Goal: Information Seeking & Learning: Learn about a topic

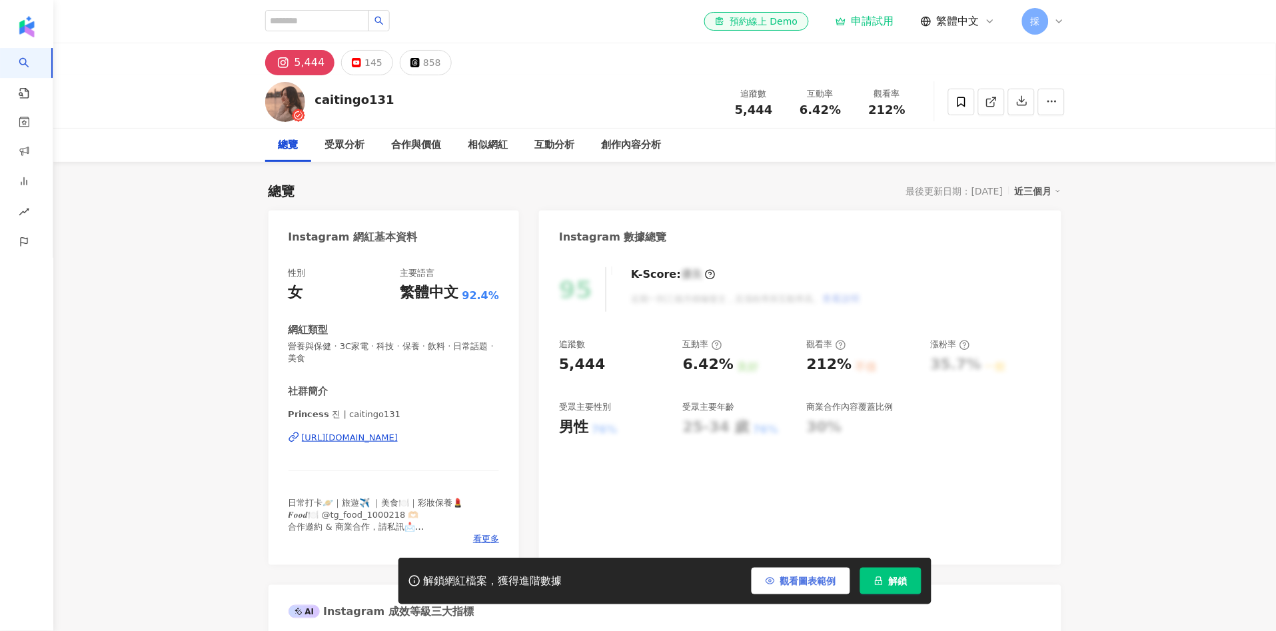
click at [799, 573] on button "觀看圖表範例" at bounding box center [801, 581] width 99 height 27
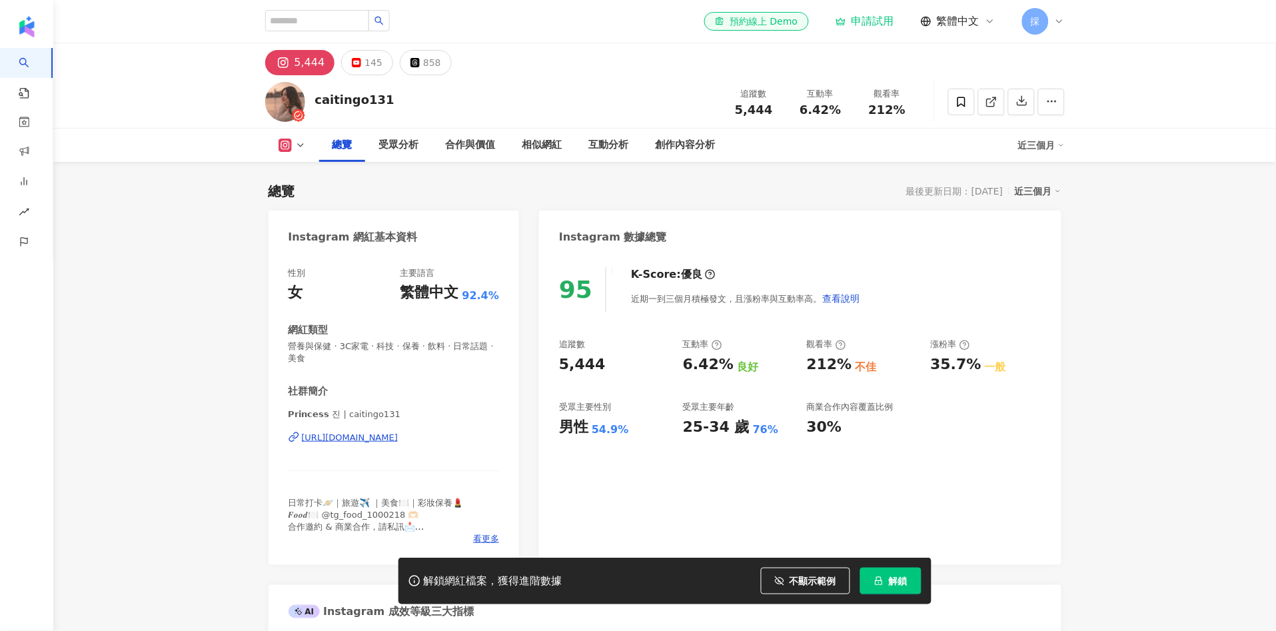
drag, startPoint x: 590, startPoint y: 359, endPoint x: 600, endPoint y: 345, distance: 17.6
click at [600, 345] on div "95 K-Score : 優良 近期一到三個月積極發文，且漲粉率與互動率高。 查看說明 追蹤數 5,444 互動率 6.42% 良好 觀看率 212% 不佳 …" at bounding box center [800, 409] width 522 height 311
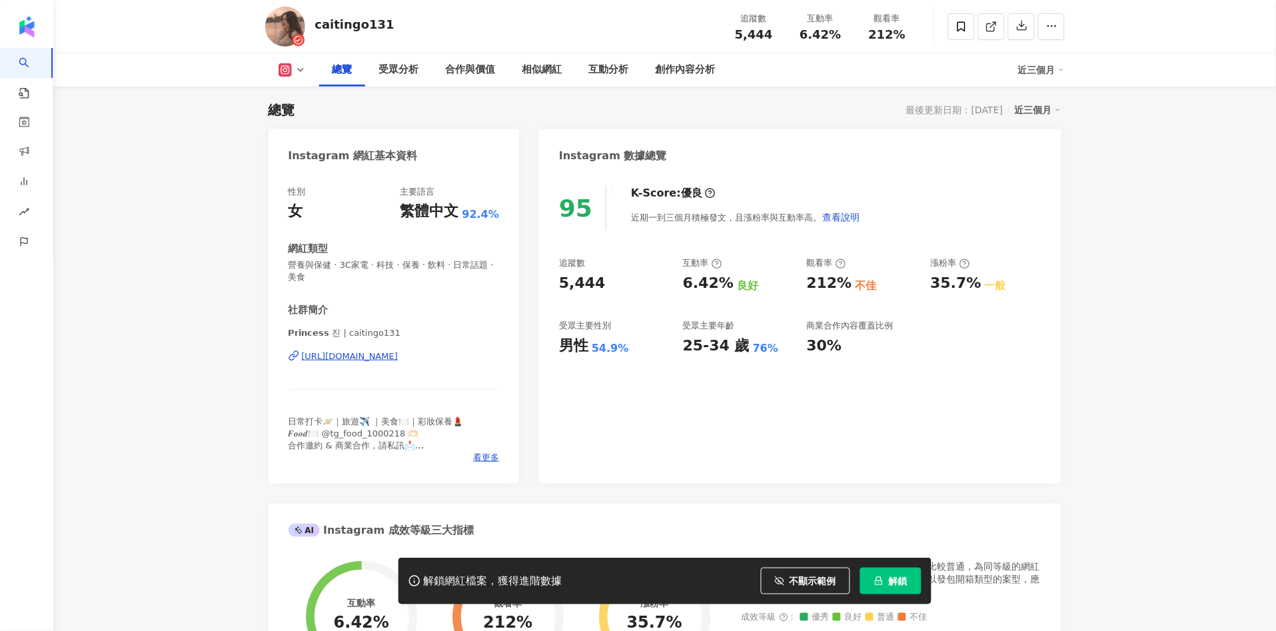
click at [626, 297] on div "追蹤數 5,444 互動率 6.42% 良好 觀看率 212% 不佳 漲粉率 35.7% 一般 受眾主要性別 男性 54.9% 受眾主要年齡 25-34 歲 …" at bounding box center [800, 306] width 482 height 99
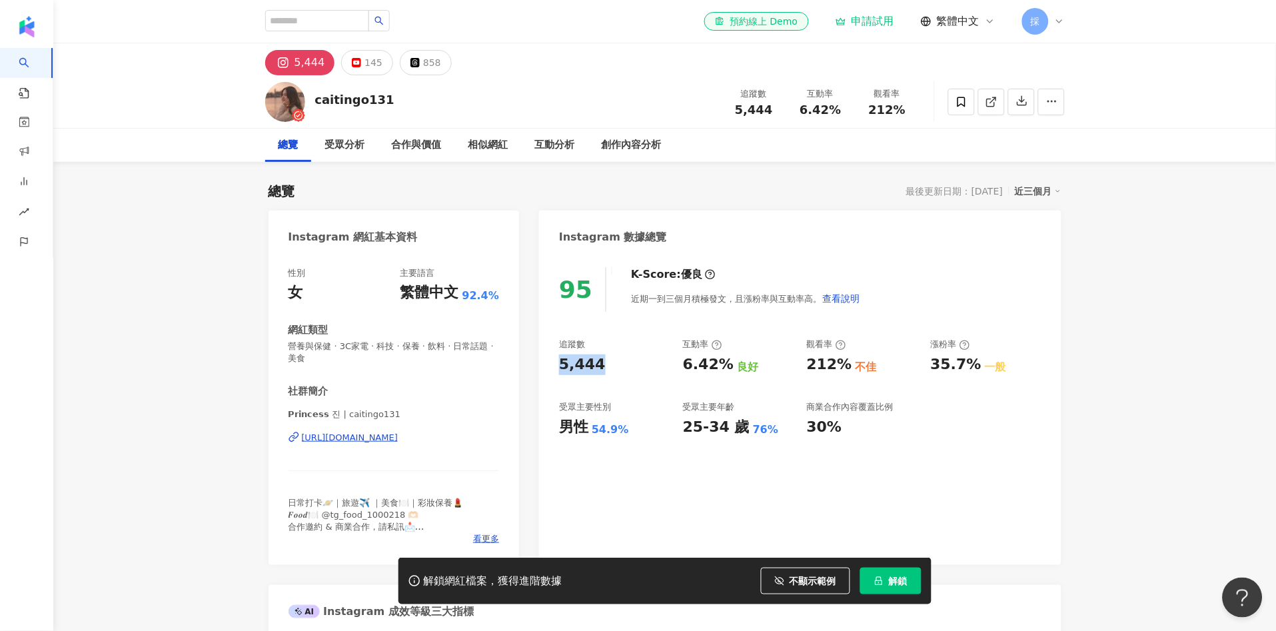
drag, startPoint x: 560, startPoint y: 365, endPoint x: 596, endPoint y: 281, distance: 90.7
click at [599, 360] on div "5,444" at bounding box center [614, 365] width 111 height 21
copy div "5,444"
drag, startPoint x: 570, startPoint y: 425, endPoint x: 626, endPoint y: 419, distance: 56.3
click at [626, 419] on div "95 K-Score : 優良 近期一到三個月積極發文，且漲粉率與互動率高。 查看說明 追蹤數 5,444 互動率 6.42% 良好 觀看率 212% 不佳 …" at bounding box center [800, 409] width 522 height 311
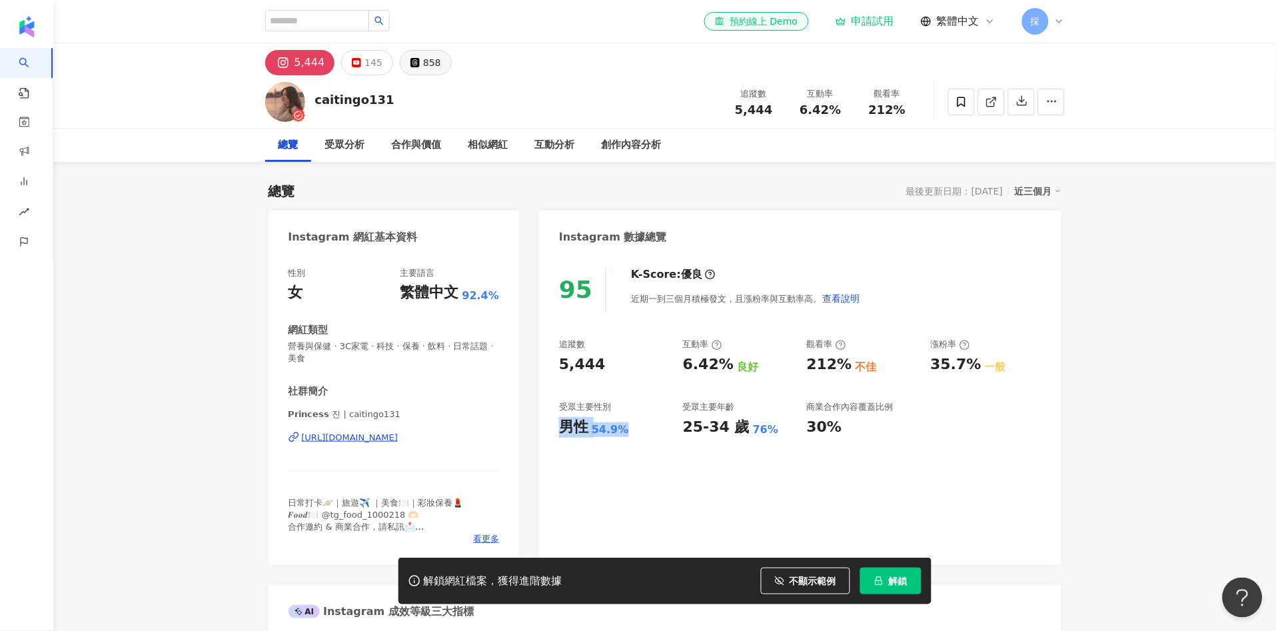
copy div "男性 54.9%"
drag, startPoint x: 680, startPoint y: 369, endPoint x: 710, endPoint y: 360, distance: 30.6
click at [710, 360] on div "追蹤數 5,444 互動率 6.42% 良好 觀看率 212% 不佳 漲粉率 35.7% 一般 受眾主要性別 男性 54.9% 受眾主要年齡 25-34 歲 …" at bounding box center [800, 388] width 482 height 99
click at [723, 359] on div "6.42%" at bounding box center [708, 365] width 51 height 21
drag, startPoint x: 695, startPoint y: 363, endPoint x: 684, endPoint y: 363, distance: 10.7
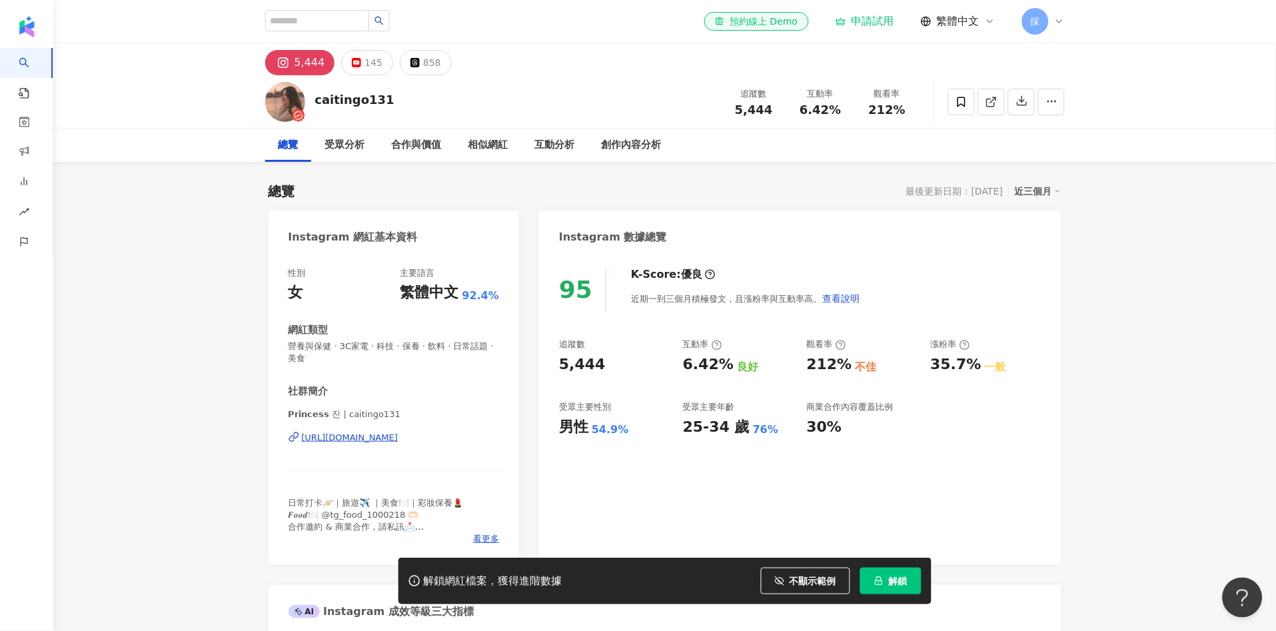
click at [693, 363] on div "6.42%" at bounding box center [708, 365] width 51 height 21
click at [681, 363] on div "追蹤數 5,444 互動率 6.42% 良好 觀看率 212% 不佳 漲粉率 35.7% 一般 受眾主要性別 男性 54.9% 受眾主要年齡 25-34 歲 …" at bounding box center [800, 388] width 482 height 99
drag, startPoint x: 681, startPoint y: 367, endPoint x: 702, endPoint y: 362, distance: 21.8
click at [696, 362] on div "追蹤數 5,444 互動率 6.42% 良好 觀看率 212% 不佳 漲粉率 35.7% 一般 受眾主要性別 男性 54.9% 受眾主要年齡 25-34 歲 …" at bounding box center [800, 388] width 482 height 99
click at [703, 359] on div "6.42%" at bounding box center [708, 365] width 51 height 21
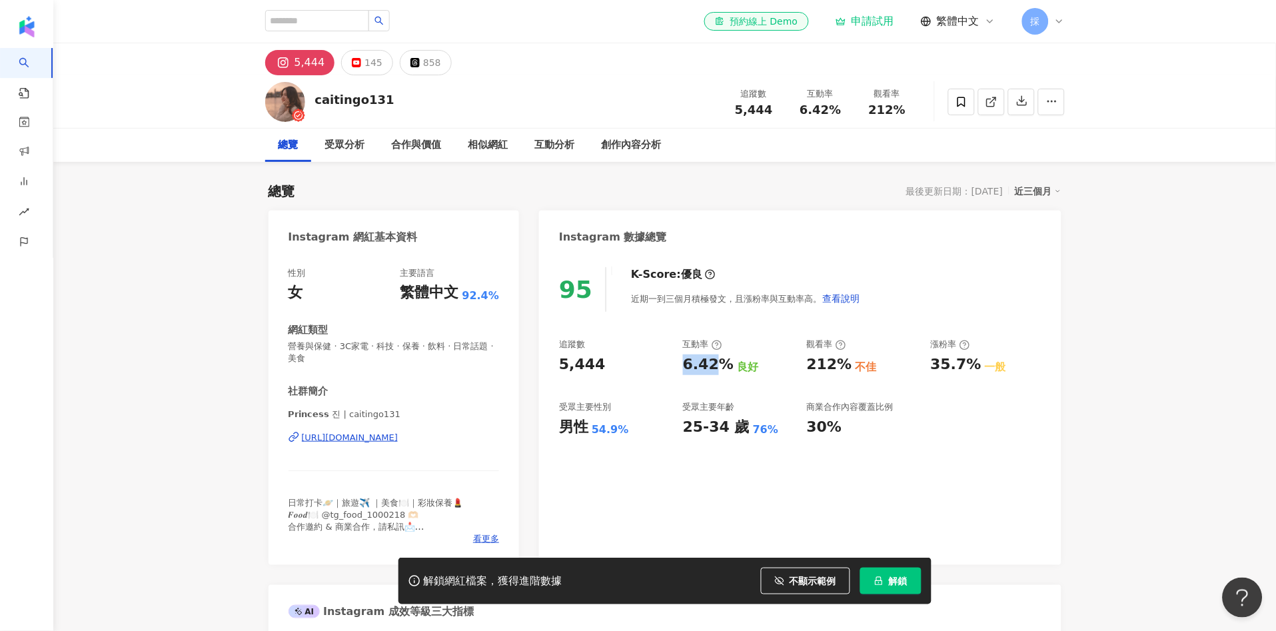
drag, startPoint x: 684, startPoint y: 365, endPoint x: 718, endPoint y: 361, distance: 34.2
click at [718, 361] on div "6.42%" at bounding box center [708, 365] width 51 height 21
click at [726, 364] on div "6.42%" at bounding box center [708, 365] width 51 height 21
drag, startPoint x: 727, startPoint y: 363, endPoint x: 706, endPoint y: 362, distance: 20.7
click at [706, 362] on div "6.42% 良好" at bounding box center [738, 365] width 111 height 21
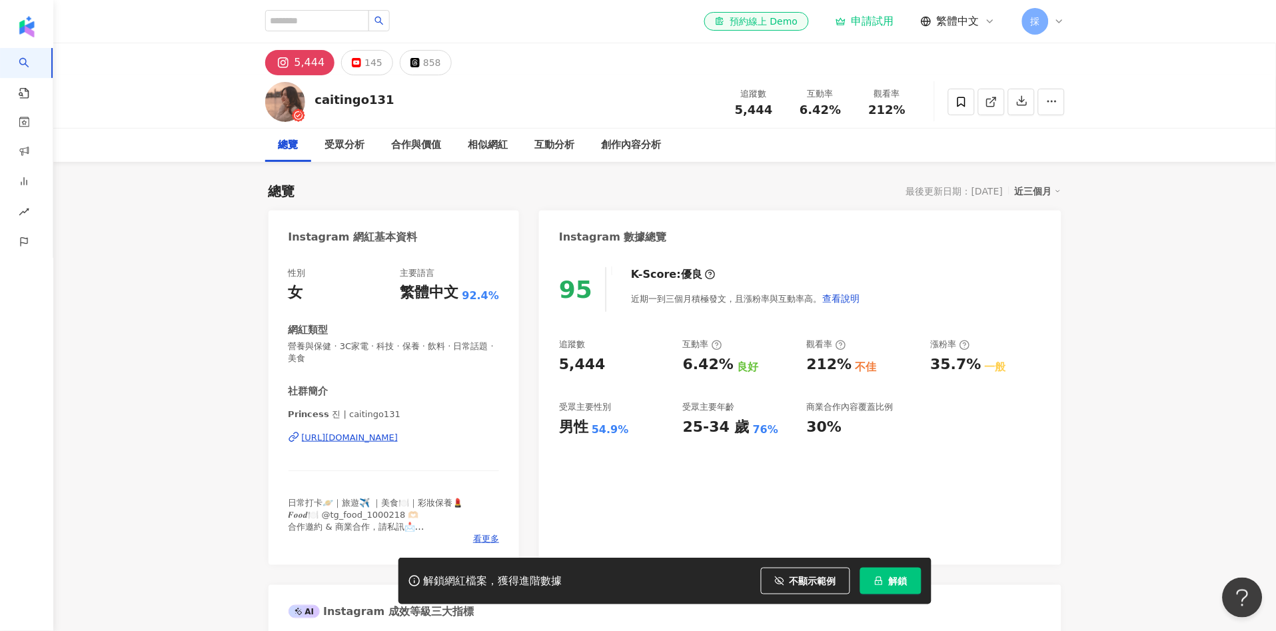
drag, startPoint x: 673, startPoint y: 366, endPoint x: 654, endPoint y: 366, distance: 19.3
click at [672, 366] on div "追蹤數 5,444 互動率 6.42% 良好 觀看率 212% 不佳 漲粉率 35.7% 一般 受眾主要性別 男性 54.9% 受眾主要年齡 25-34 歲 …" at bounding box center [800, 388] width 482 height 99
drag, startPoint x: 652, startPoint y: 366, endPoint x: 692, endPoint y: 361, distance: 39.6
click at [719, 371] on div "追蹤數 5,444 互動率 6.42% 良好 觀看率 212% 不佳 漲粉率 35.7% 一般 受眾主要性別 男性 54.9% 受眾主要年齡 25-34 歲 …" at bounding box center [800, 388] width 482 height 99
click at [646, 360] on div "5,444" at bounding box center [614, 365] width 111 height 21
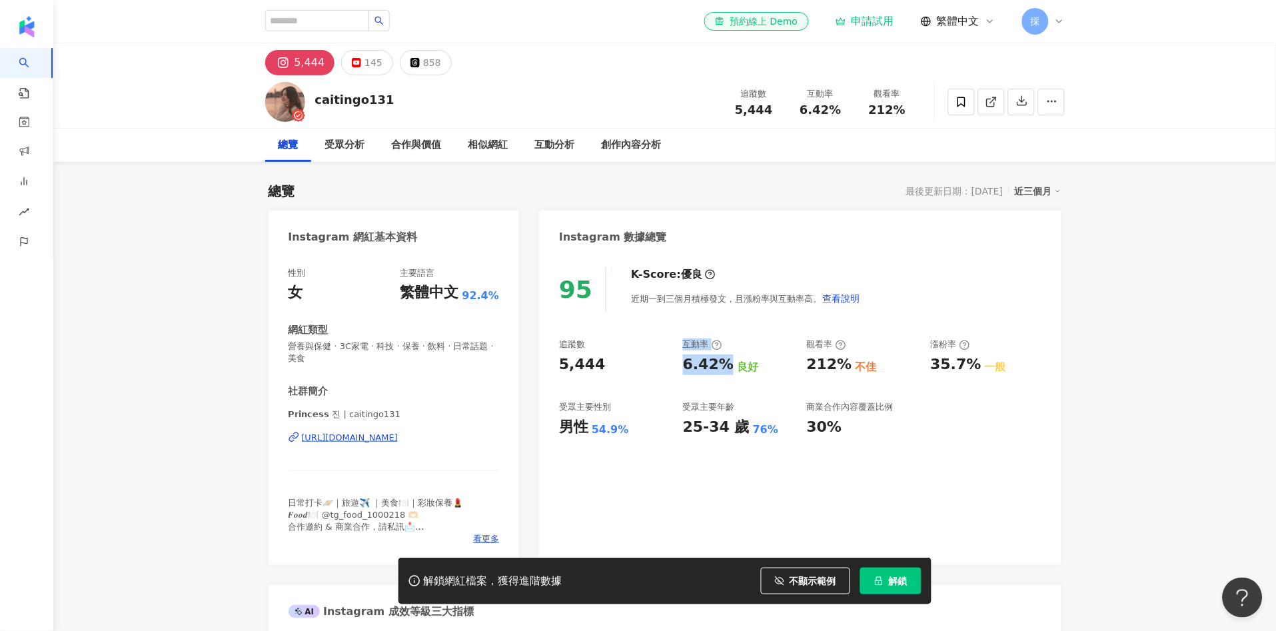
drag, startPoint x: 675, startPoint y: 370, endPoint x: 682, endPoint y: 371, distance: 7.4
click at [728, 371] on div "追蹤數 5,444 互動率 6.42% 良好 觀看率 212% 不佳 漲粉率 35.7% 一般 受眾主要性別 男性 54.9% 受眾主要年齡 25-34 歲 …" at bounding box center [800, 388] width 482 height 99
click at [680, 371] on div "追蹤數 5,444 互動率 6.42% 良好 觀看率 212% 不佳 漲粉率 35.7% 一般 受眾主要性別 男性 54.9% 受眾主要年齡 25-34 歲 …" at bounding box center [800, 388] width 482 height 99
drag, startPoint x: 684, startPoint y: 368, endPoint x: 734, endPoint y: 362, distance: 50.3
click at [734, 362] on div "6.42% 良好" at bounding box center [738, 365] width 111 height 21
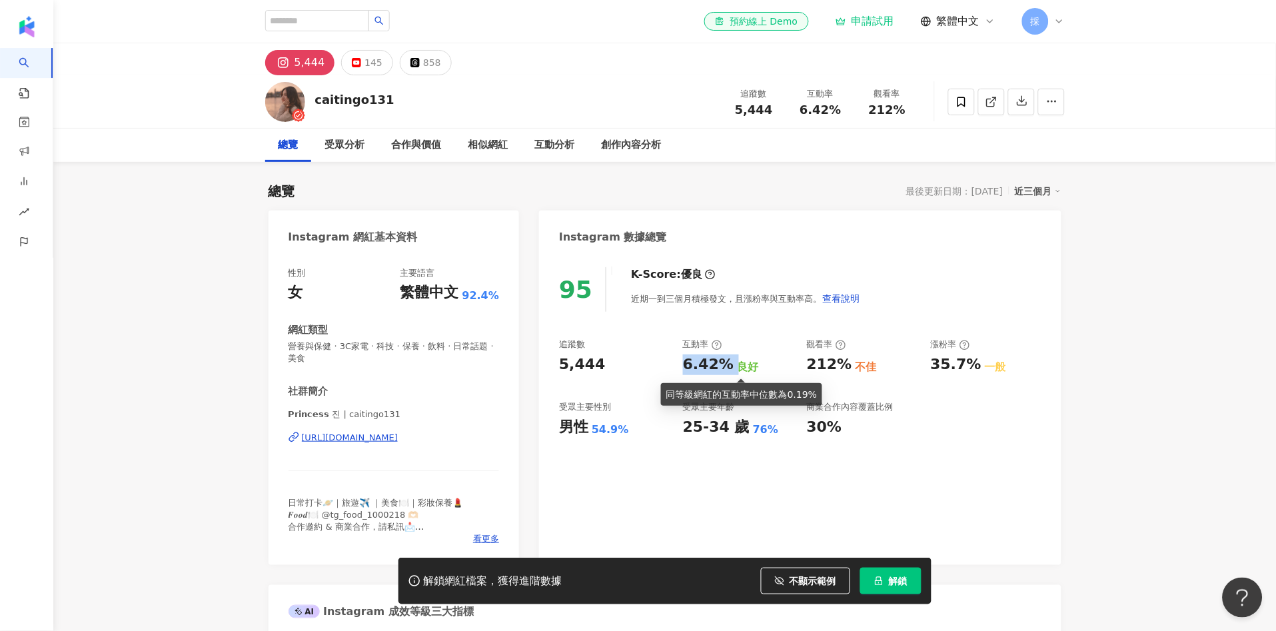
copy div "6.42%"
drag, startPoint x: 804, startPoint y: 363, endPoint x: 844, endPoint y: 363, distance: 39.3
click at [844, 363] on div "追蹤數 5,444 互動率 6.42% 良好 觀看率 212% 不佳 漲粉率 35.7% 一般 受眾主要性別 男性 54.9% 受眾主要年齡 25-34 歲 …" at bounding box center [800, 388] width 482 height 99
copy div "212%"
click at [630, 141] on div "創作內容分析" at bounding box center [632, 145] width 60 height 16
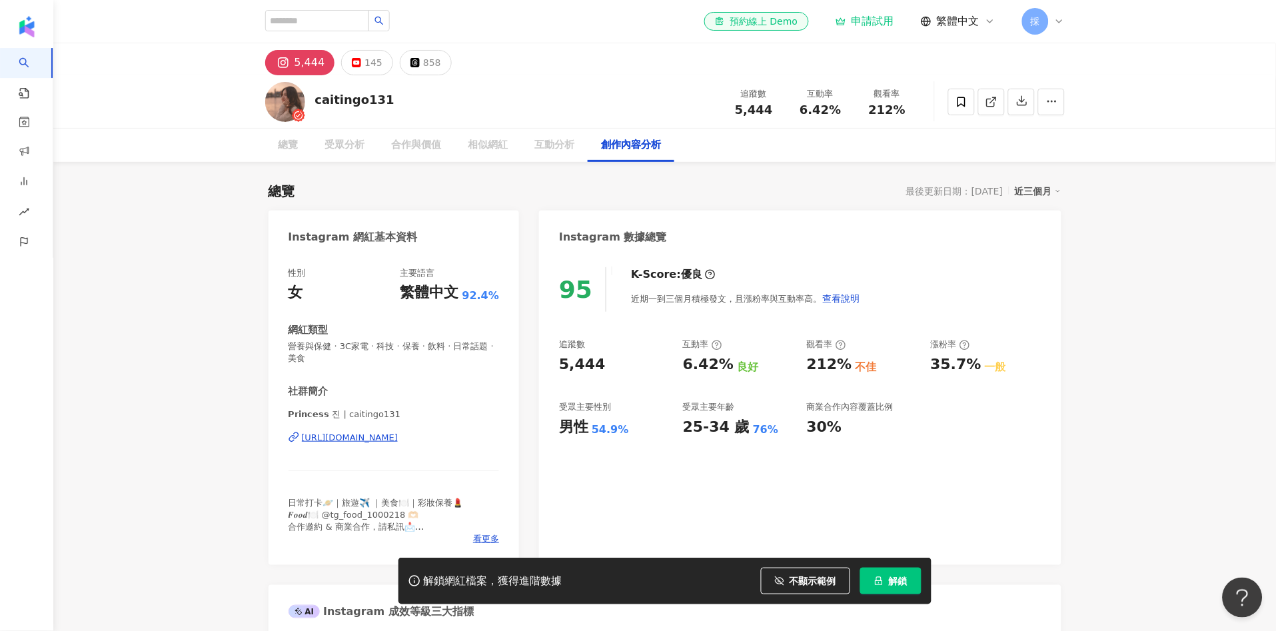
scroll to position [3770, 0]
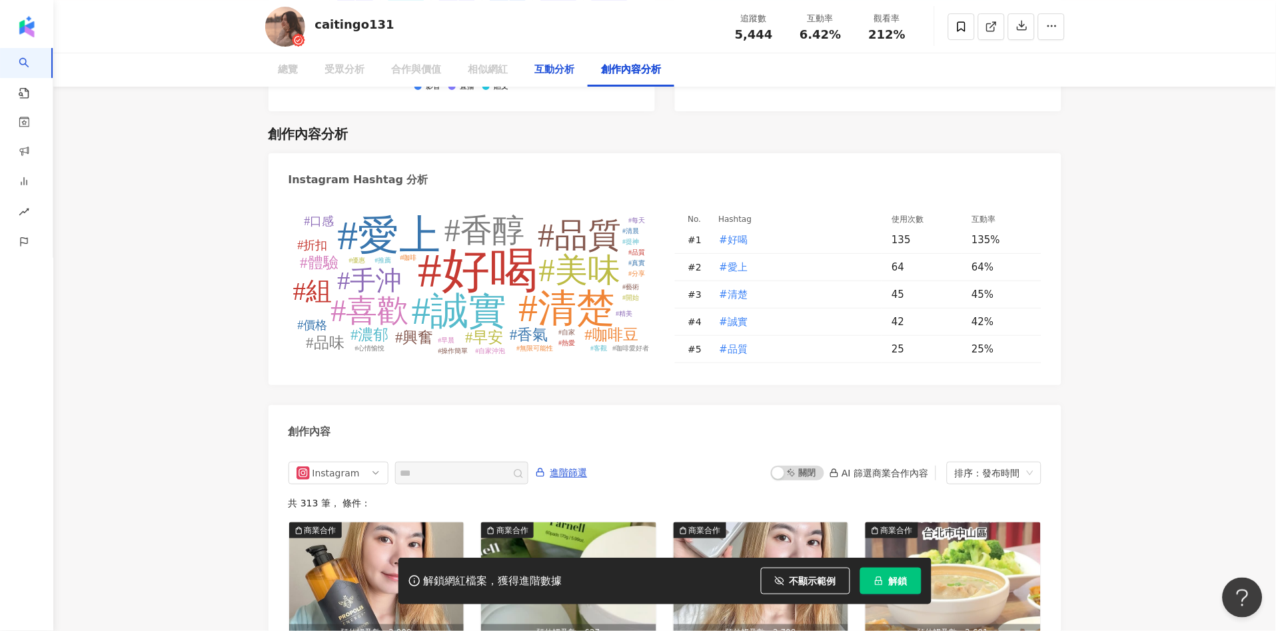
click at [562, 68] on div "互動分析" at bounding box center [555, 70] width 40 height 16
click at [558, 75] on div "相似網紅" at bounding box center [542, 70] width 40 height 16
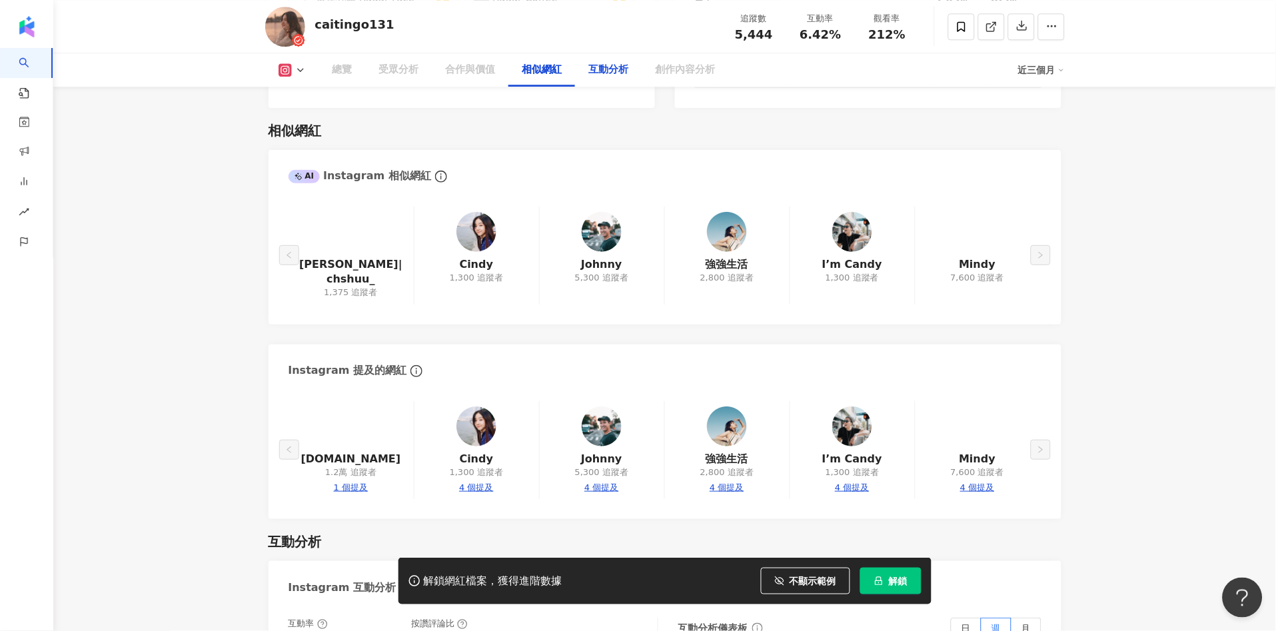
click at [623, 73] on div "互動分析" at bounding box center [609, 70] width 40 height 16
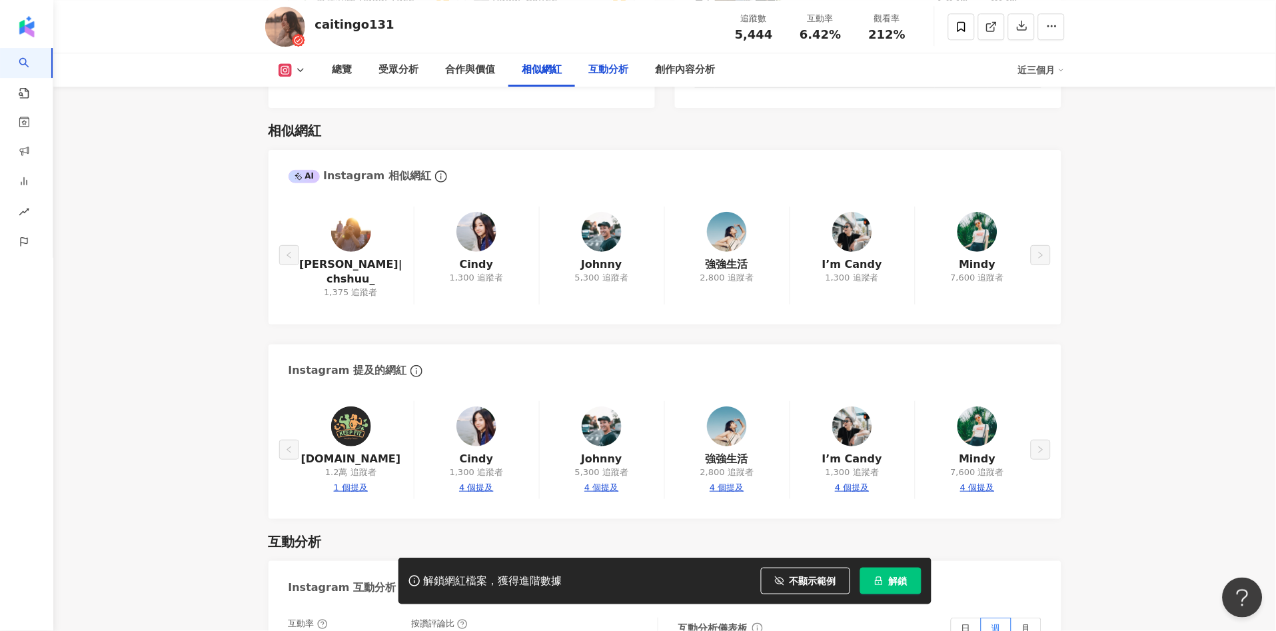
click at [609, 73] on div "互動分析" at bounding box center [609, 70] width 40 height 16
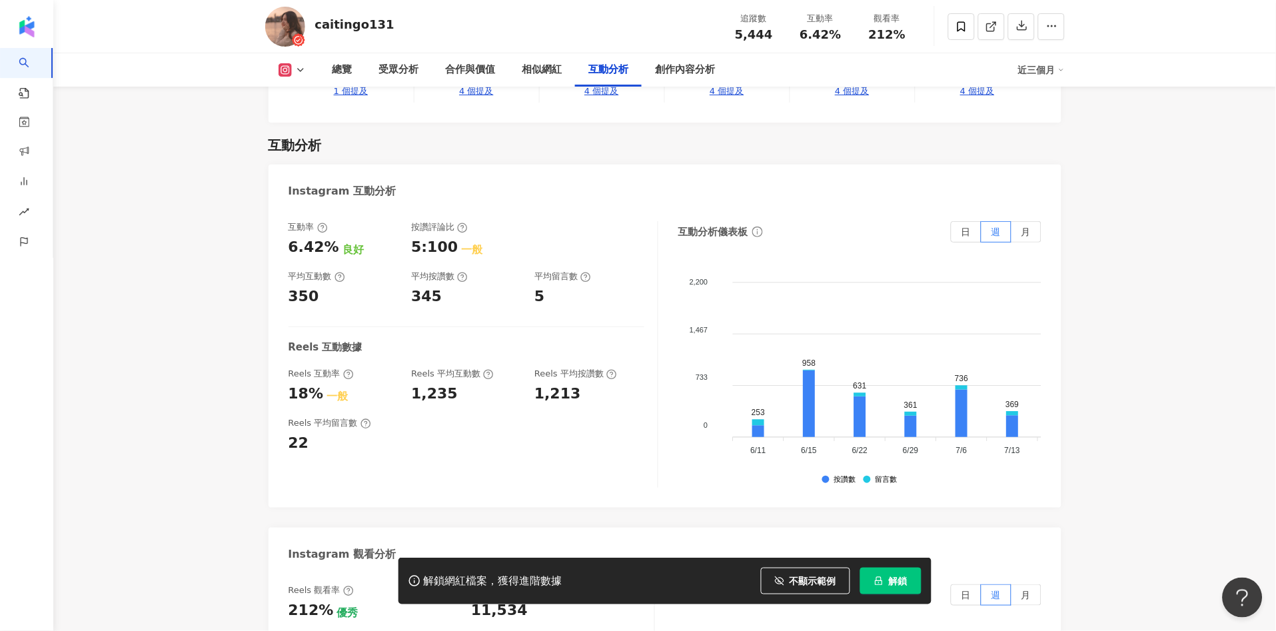
scroll to position [2739, 0]
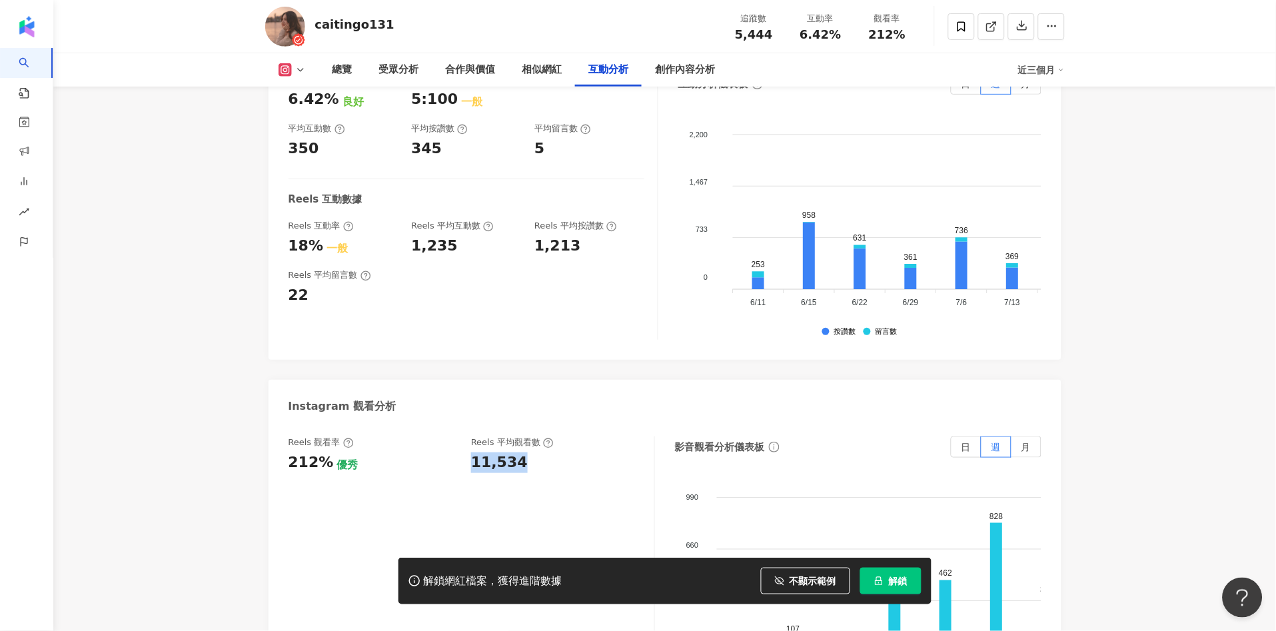
drag, startPoint x: 466, startPoint y: 425, endPoint x: 522, endPoint y: 429, distance: 56.1
click at [522, 437] on div "Reels 觀看率 212% 優秀 Reels 平均觀看數 11,534" at bounding box center [465, 455] width 353 height 36
copy div "11,534"
